Goal: Task Accomplishment & Management: Manage account settings

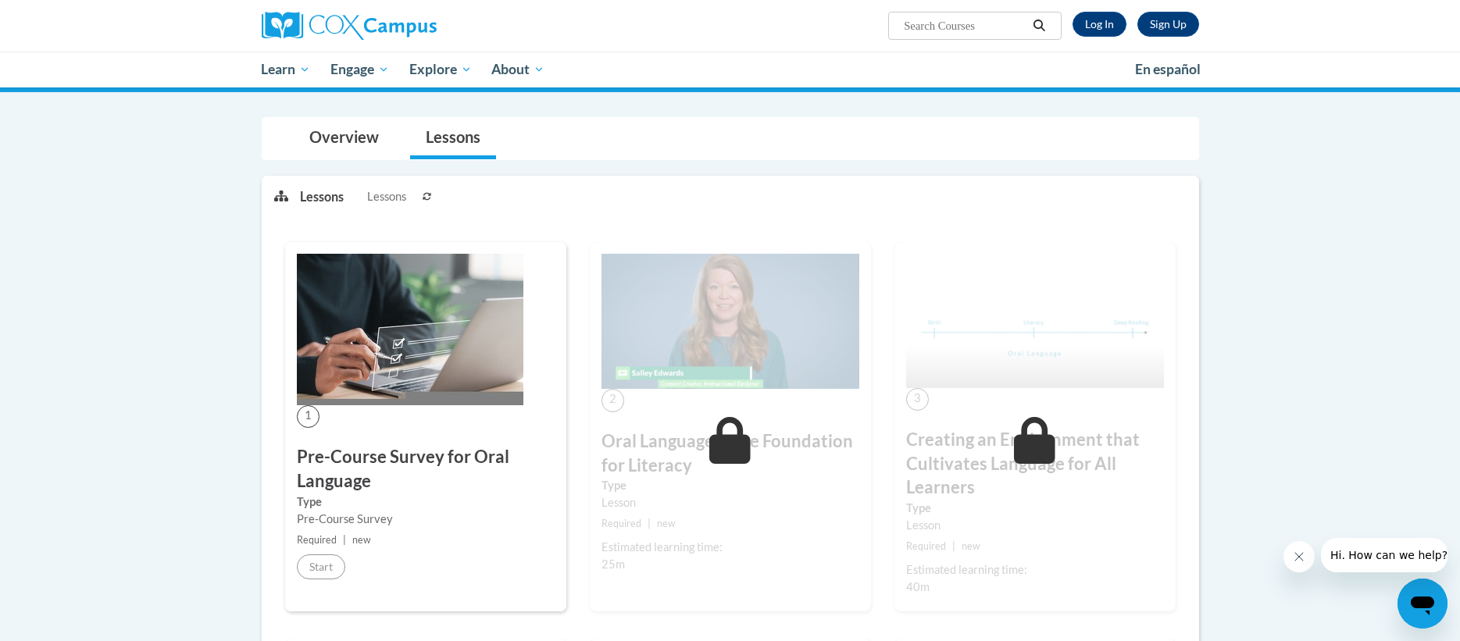
scroll to position [111, 0]
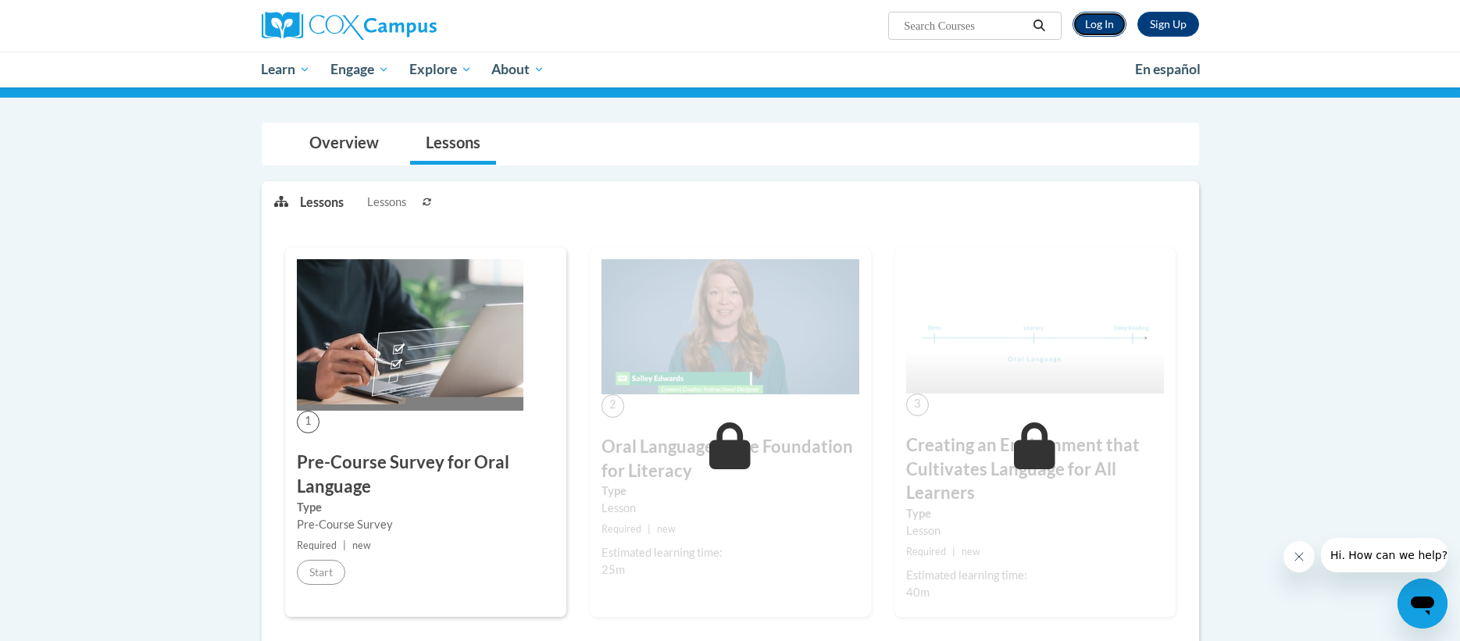
click at [1102, 28] on link "Log In" at bounding box center [1099, 24] width 54 height 25
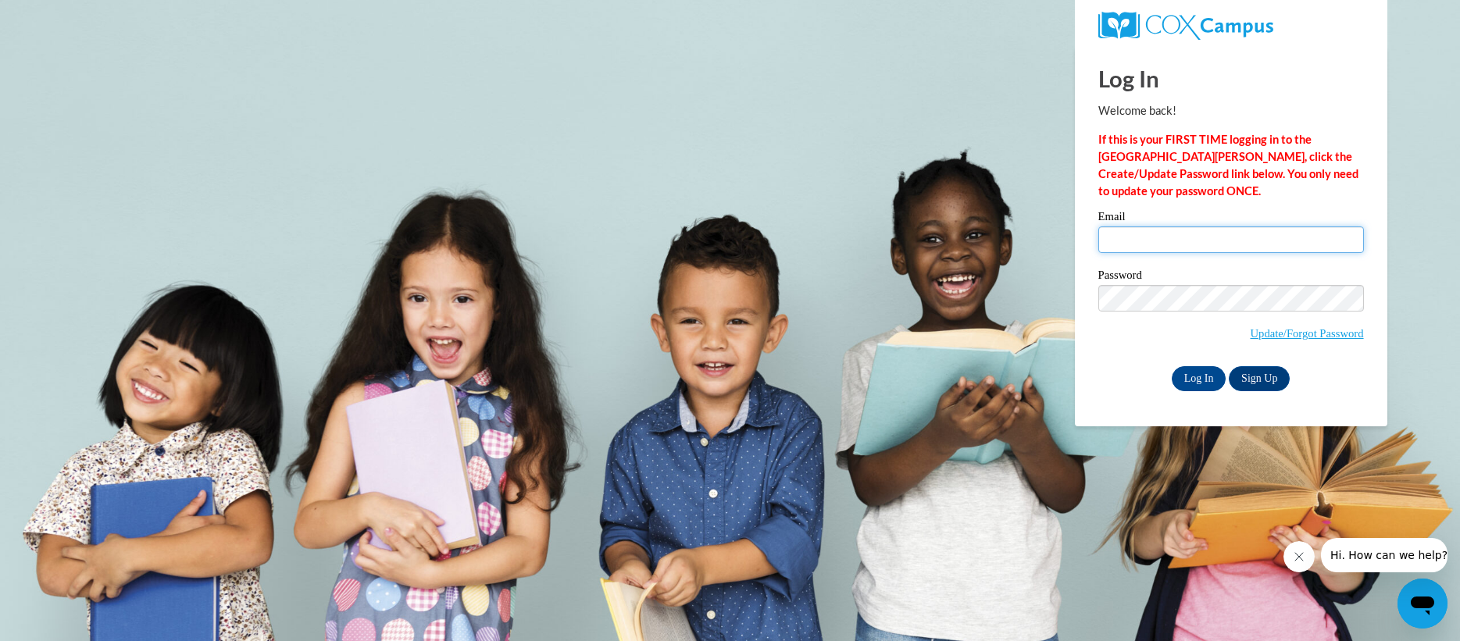
click at [1177, 226] on input "Email" at bounding box center [1231, 239] width 266 height 27
type input "10009429@k12.hi.us"
click at [1210, 375] on input "Log In" at bounding box center [1199, 378] width 55 height 25
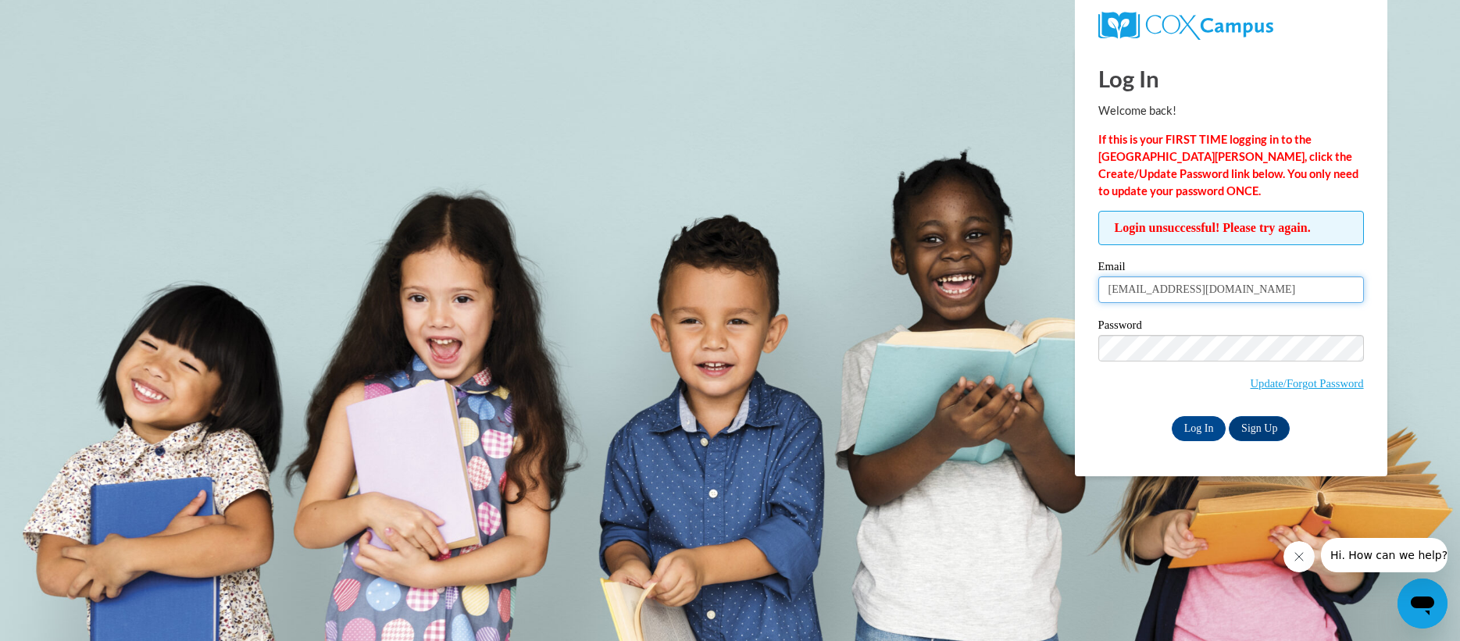
drag, startPoint x: 1157, startPoint y: 290, endPoint x: 1059, endPoint y: 286, distance: 97.7
click at [1059, 286] on body "Log In Welcome back! If this is your FIRST TIME logging in to the [GEOGRAPHIC_D…" at bounding box center [730, 320] width 1460 height 641
type input "[PERSON_NAME][EMAIL_ADDRESS][DOMAIN_NAME]"
click at [1186, 427] on input "Log In" at bounding box center [1199, 428] width 55 height 25
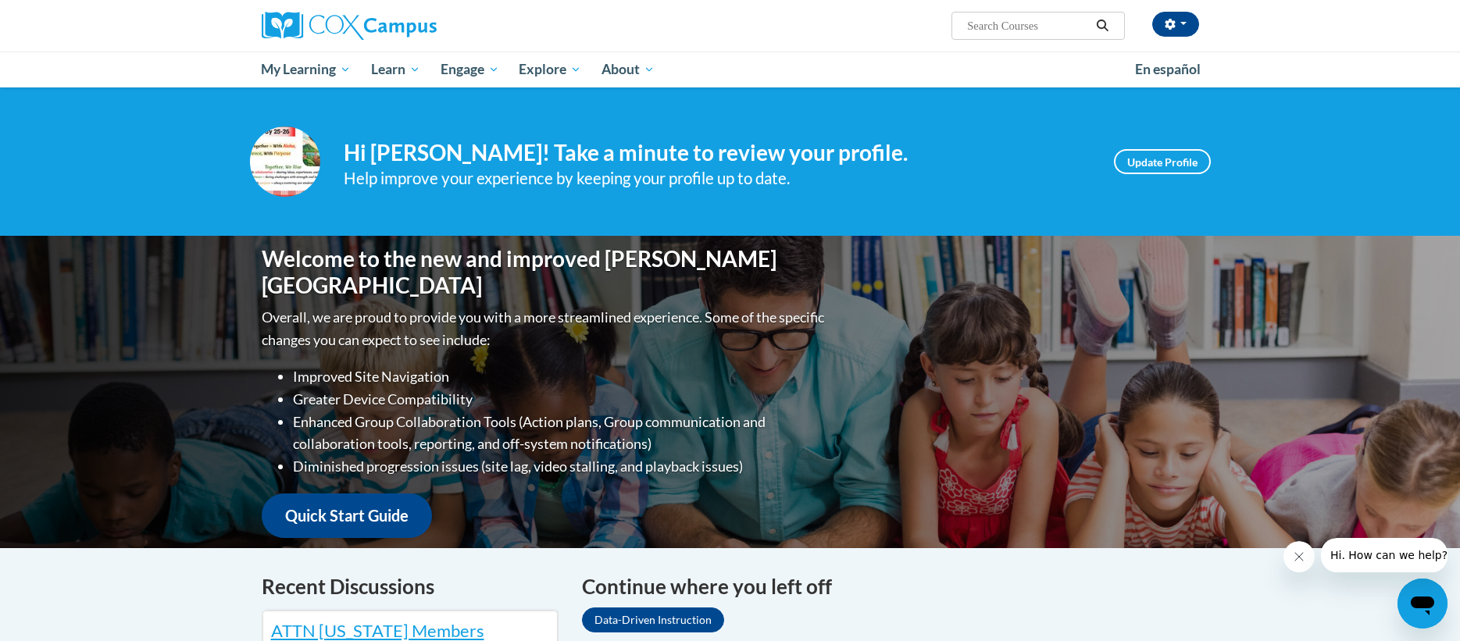
click at [743, 30] on div "Cynthia Beppu (Pacific/Honolulu UTC-10:00) My Profile Inbox My Transcripts Log …" at bounding box center [890, 20] width 640 height 40
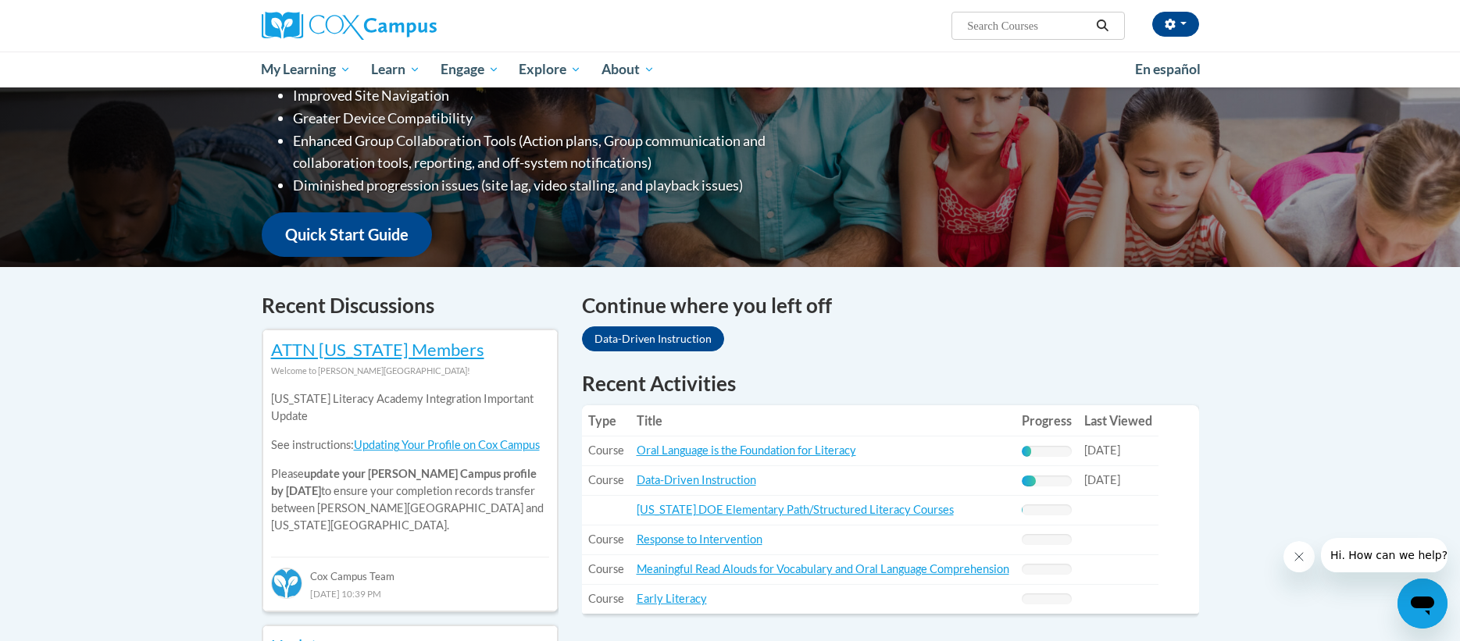
scroll to position [279, 0]
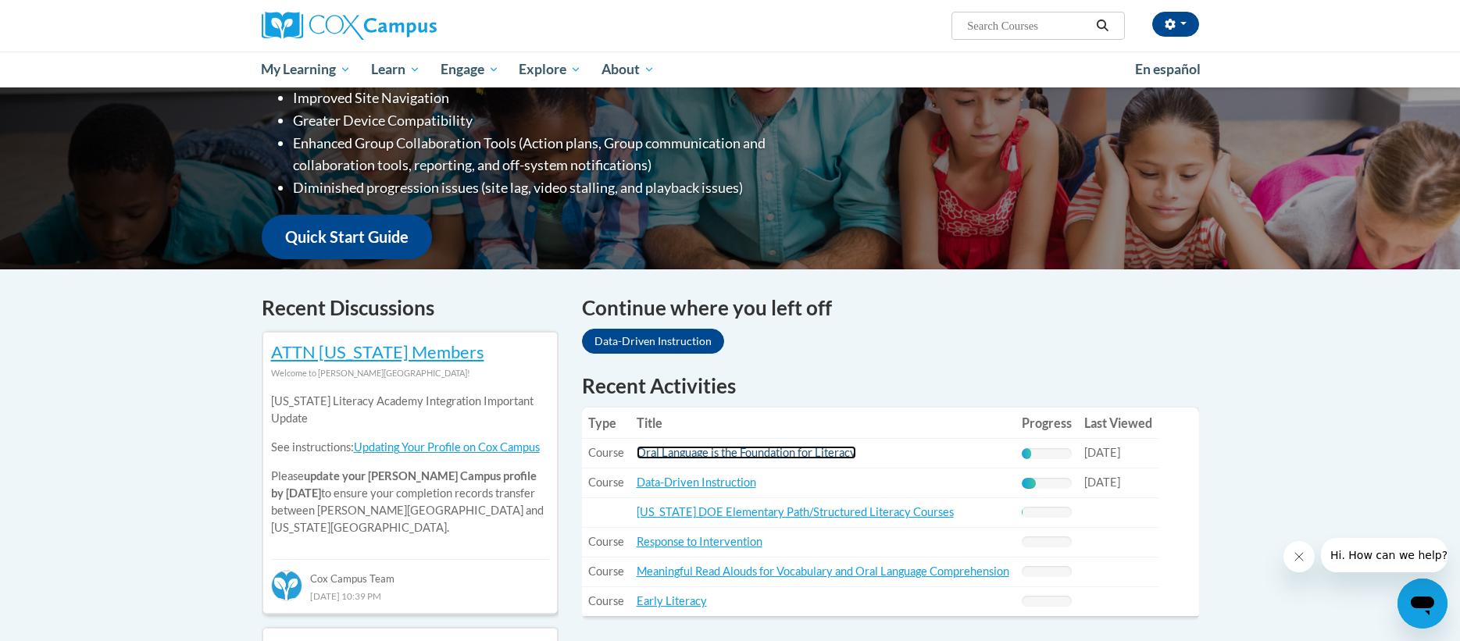
click at [761, 452] on link "Oral Language is the Foundation for Literacy" at bounding box center [746, 452] width 219 height 13
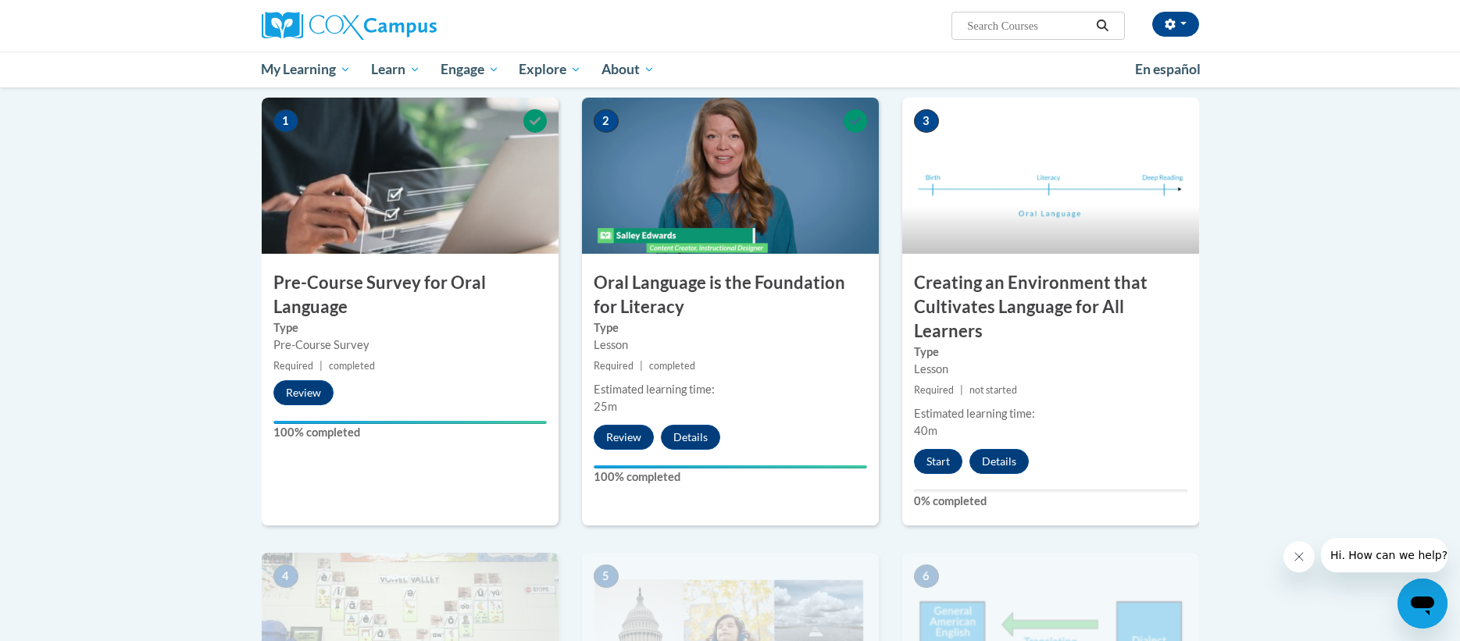
scroll to position [308, 0]
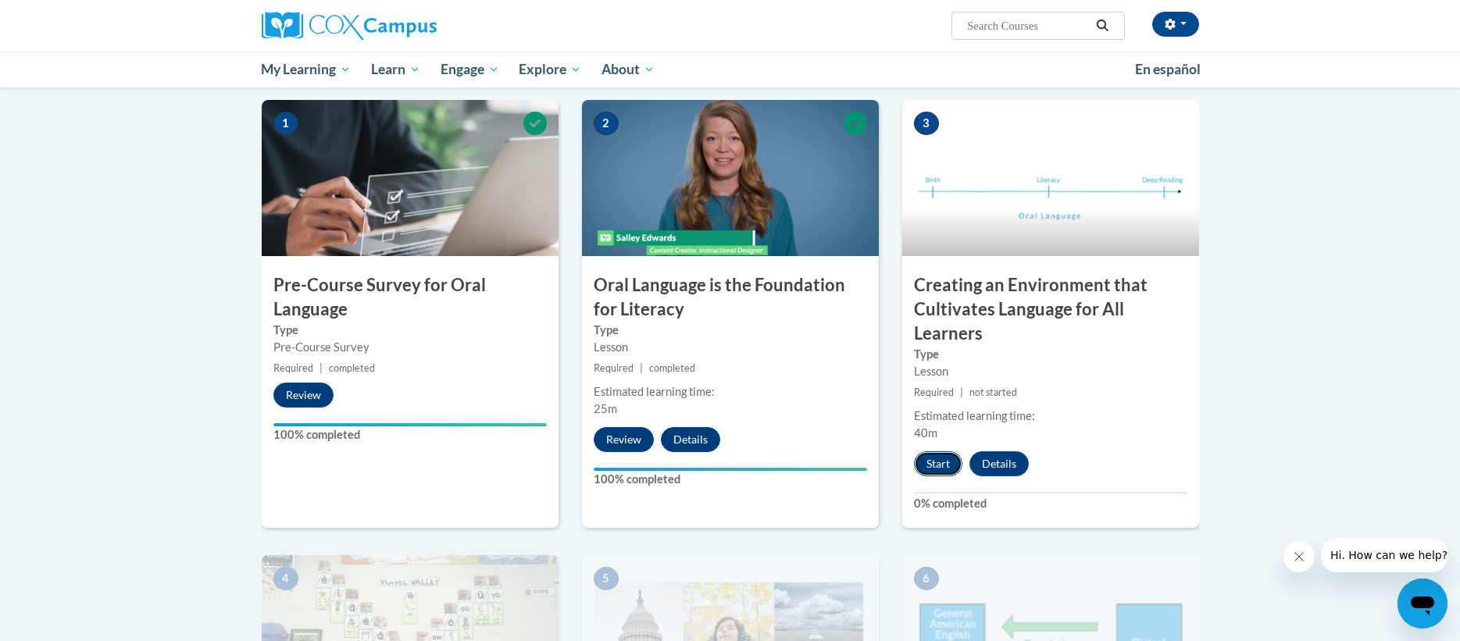
click at [924, 458] on button "Start" at bounding box center [938, 463] width 48 height 25
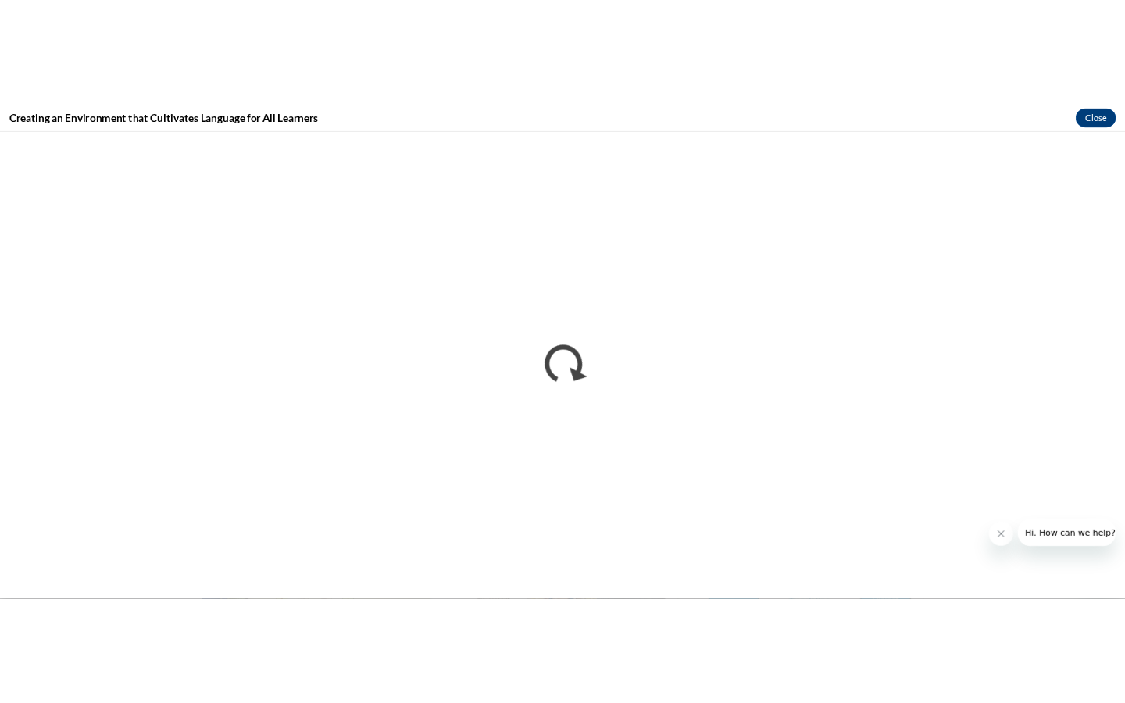
scroll to position [0, 0]
